Goal: Find contact information: Find contact information

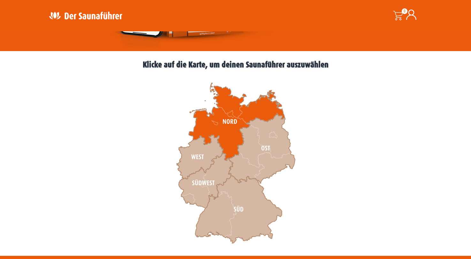
scroll to position [160, 0]
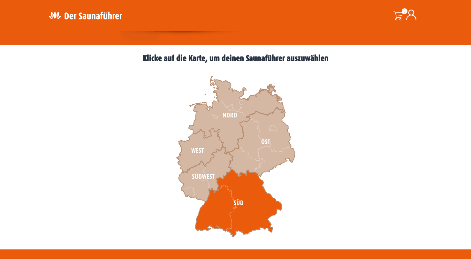
click at [256, 202] on icon at bounding box center [238, 203] width 87 height 68
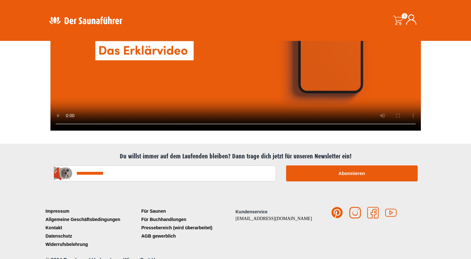
scroll to position [1730, 0]
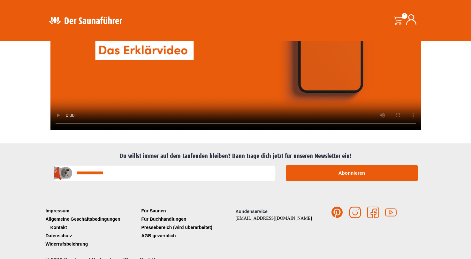
click at [61, 223] on link "Kontakt" at bounding box center [92, 227] width 96 height 8
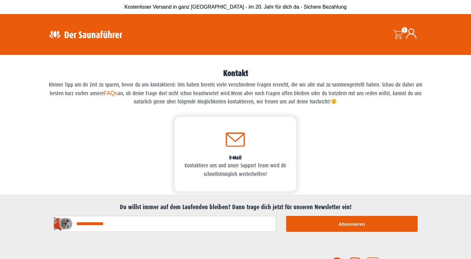
click at [193, 182] on div "E-Mail Kontaktiere uns und unser Support Team wird dir schnellstmöglich weiterh…" at bounding box center [235, 154] width 121 height 74
click at [215, 165] on p "Kontaktiere uns und unser Support Team wird dir schnellstmöglich weiterhelfen!" at bounding box center [235, 170] width 105 height 17
click at [245, 166] on p "Kontaktiere uns und unser Support Team wird dir schnellstmöglich weiterhelfen!" at bounding box center [235, 170] width 105 height 17
click at [241, 92] on p "Kleiner Tipp um dir Zeit zu sparen, bevor du uns kontaktierst: Uns haben bereit…" at bounding box center [235, 94] width 377 height 26
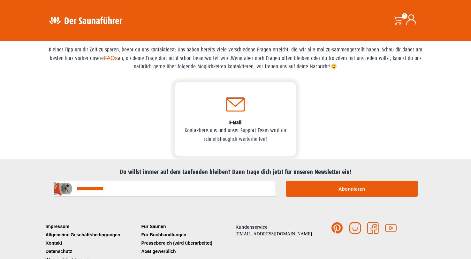
scroll to position [60, 0]
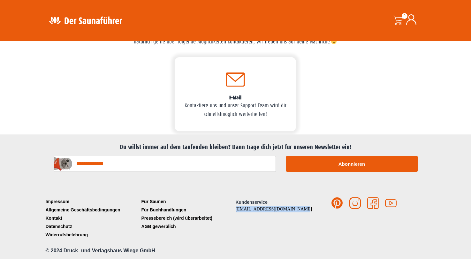
drag, startPoint x: 291, startPoint y: 210, endPoint x: 236, endPoint y: 212, distance: 55.3
click at [236, 212] on p "Kundenservice service@der-saunafuehrer.de" at bounding box center [284, 205] width 96 height 13
copy link "[EMAIL_ADDRESS][DOMAIN_NAME]"
